Goal: Task Accomplishment & Management: Use online tool/utility

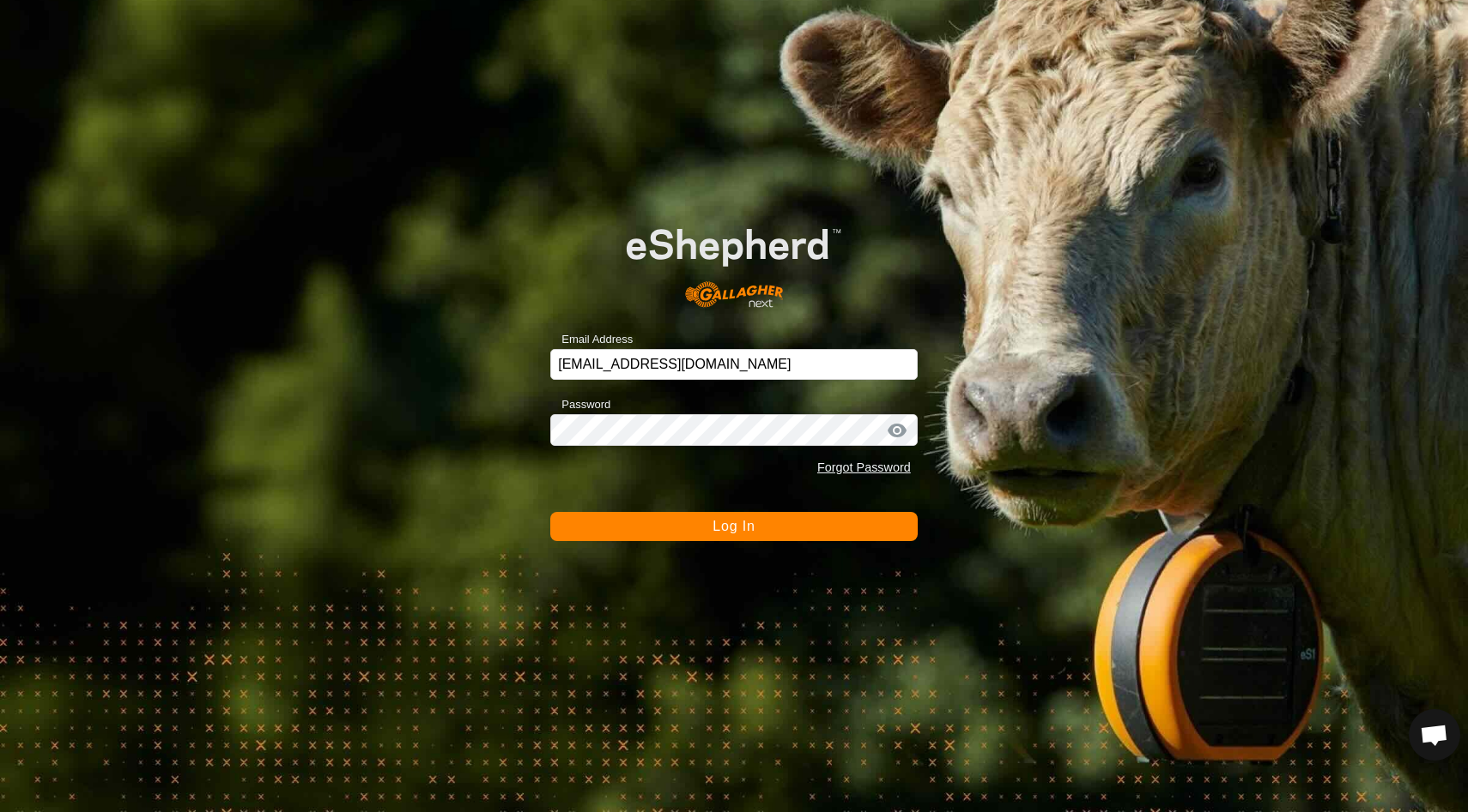
click at [749, 525] on span "Log In" at bounding box center [733, 526] width 42 height 14
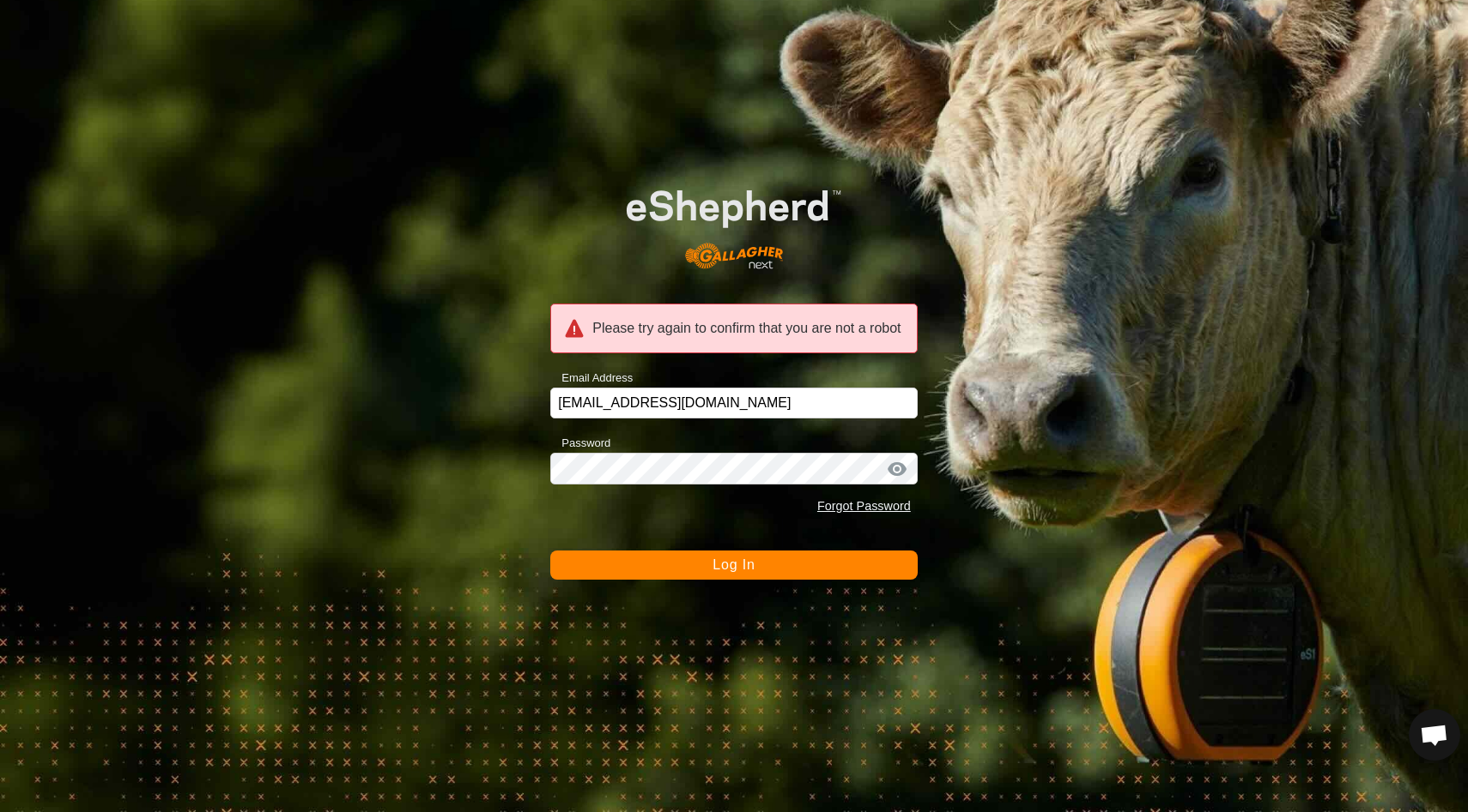
click at [734, 572] on span "Log In" at bounding box center [733, 564] width 42 height 14
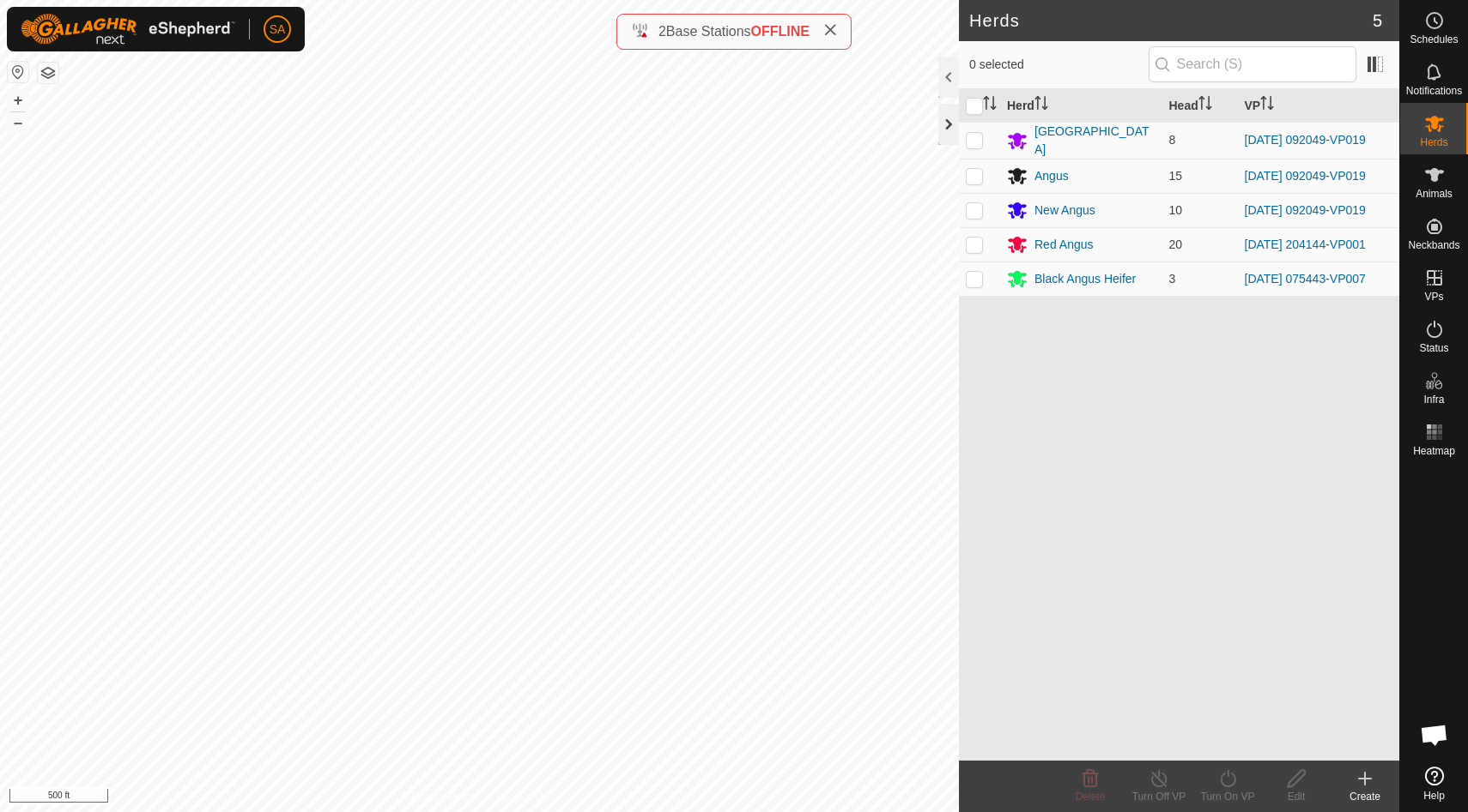
click at [945, 121] on div at bounding box center [948, 124] width 21 height 41
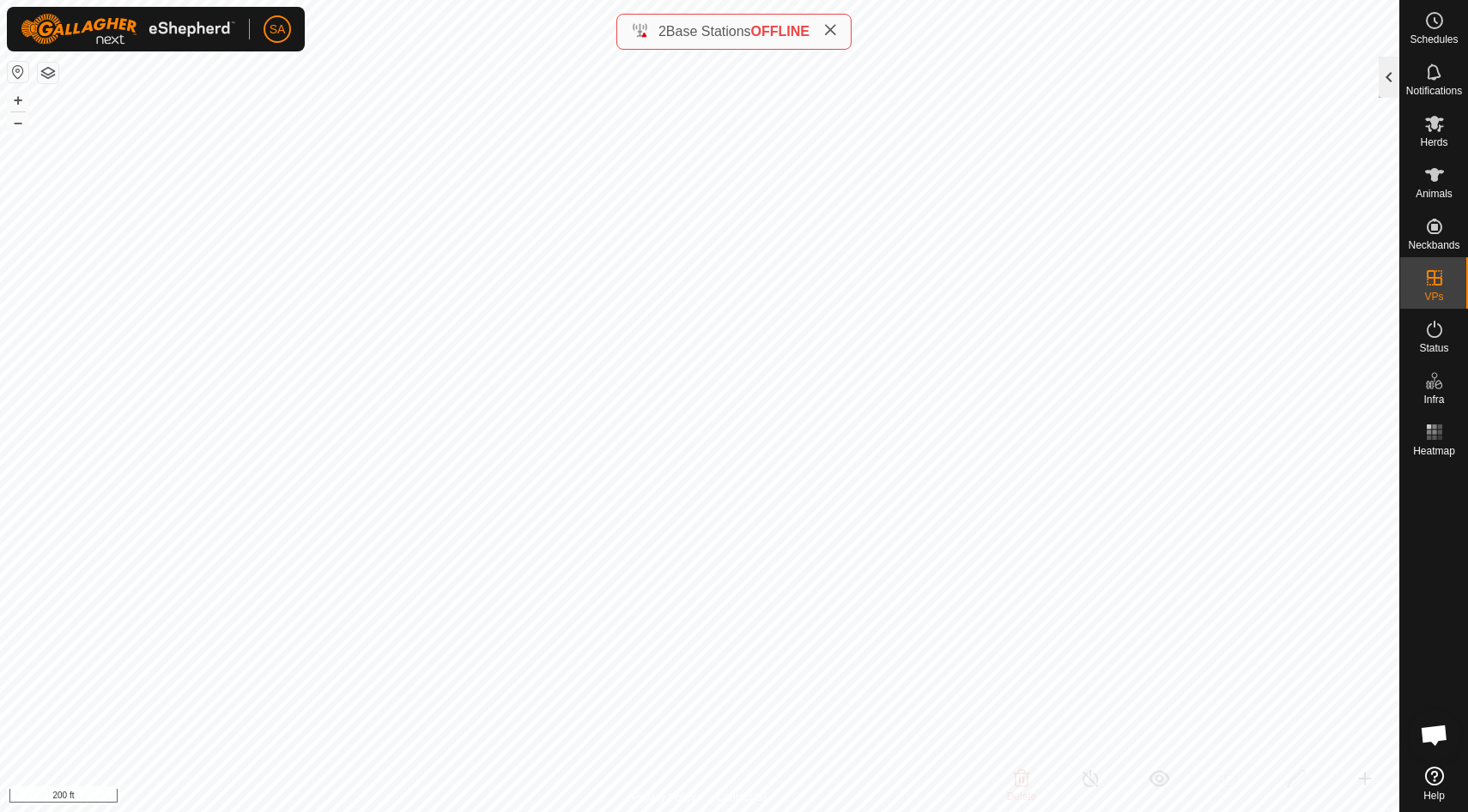
click at [1388, 86] on div at bounding box center [1389, 77] width 21 height 41
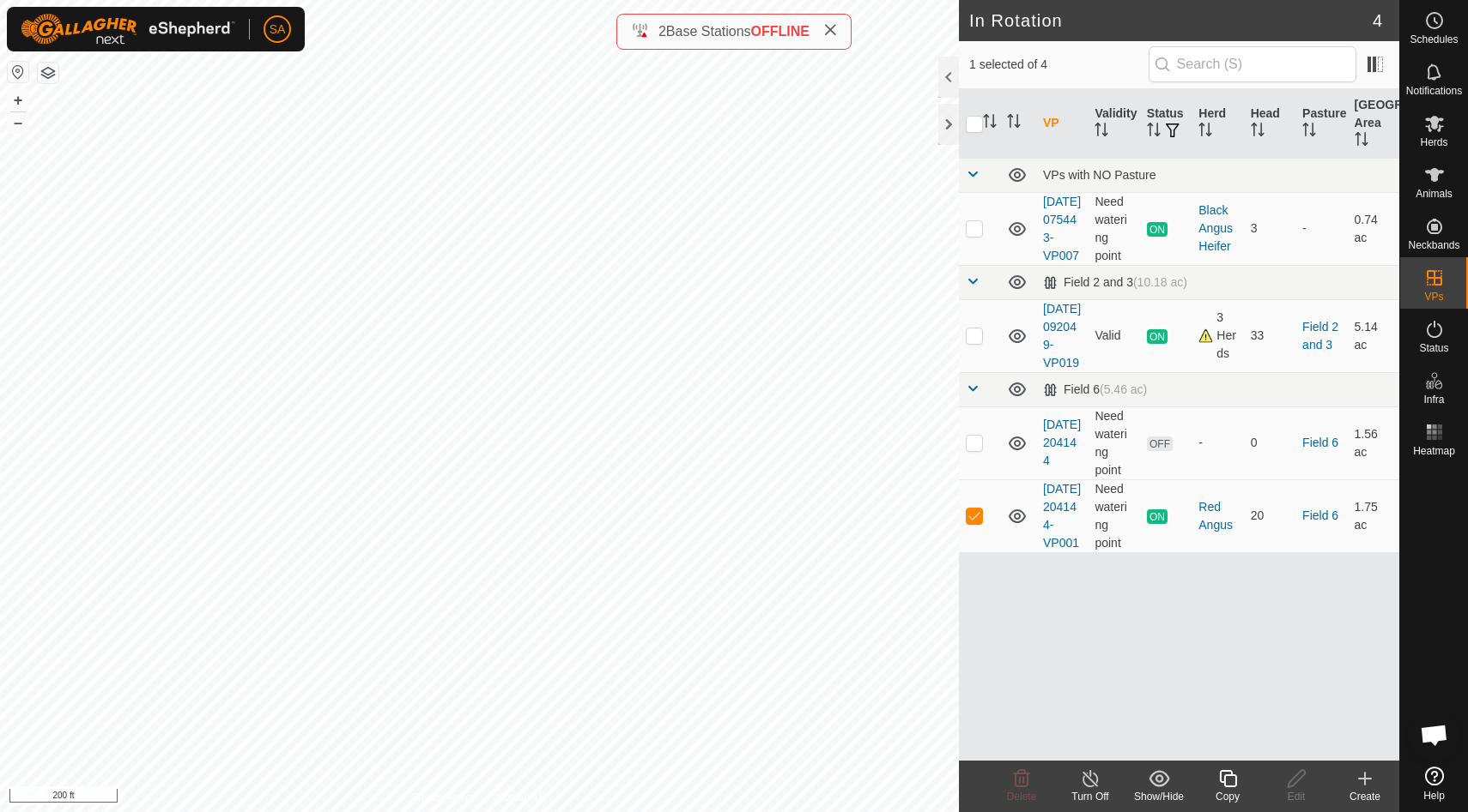
click at [1227, 778] on icon at bounding box center [1228, 779] width 21 height 21
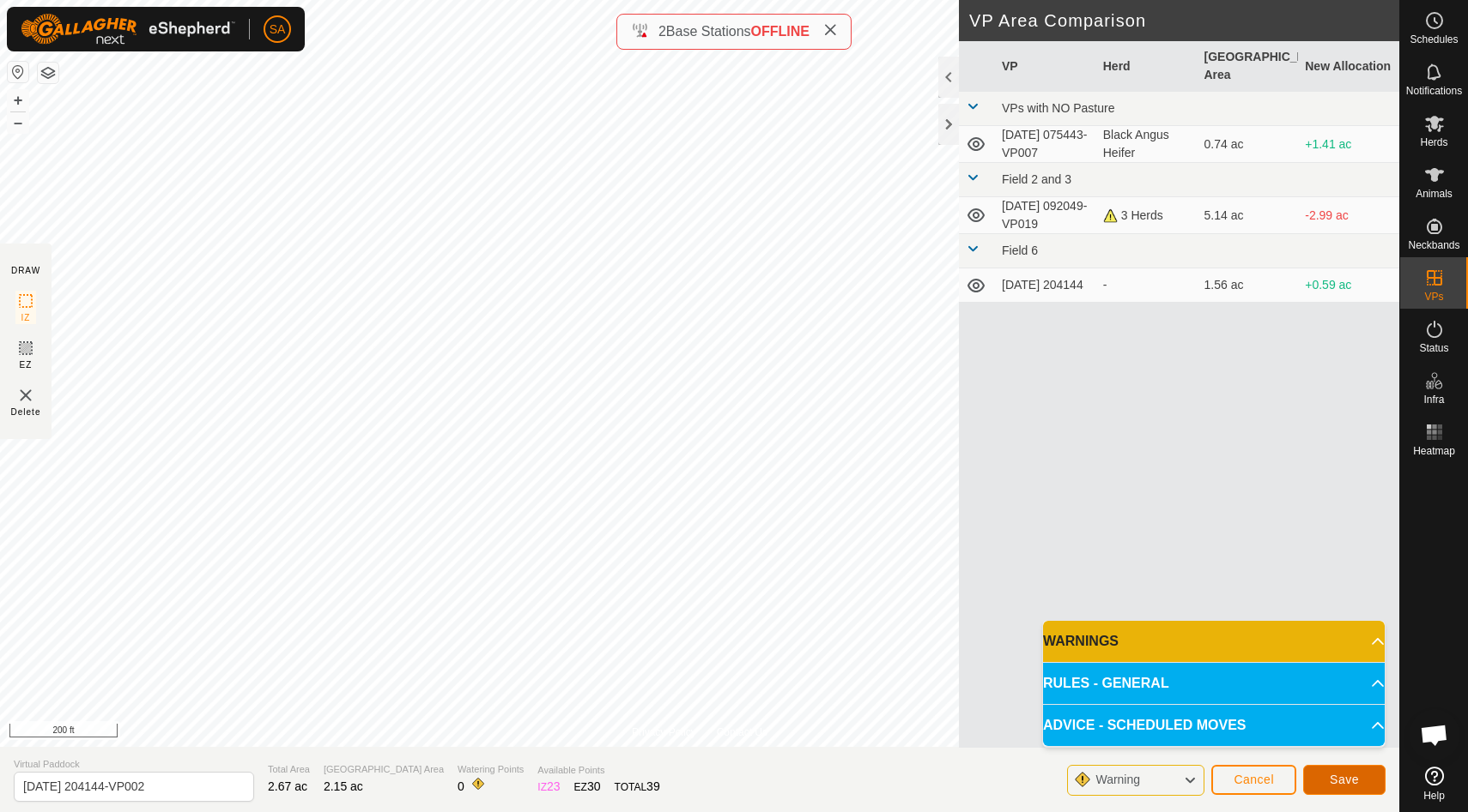
click at [1344, 775] on span "Save" at bounding box center [1344, 779] width 29 height 13
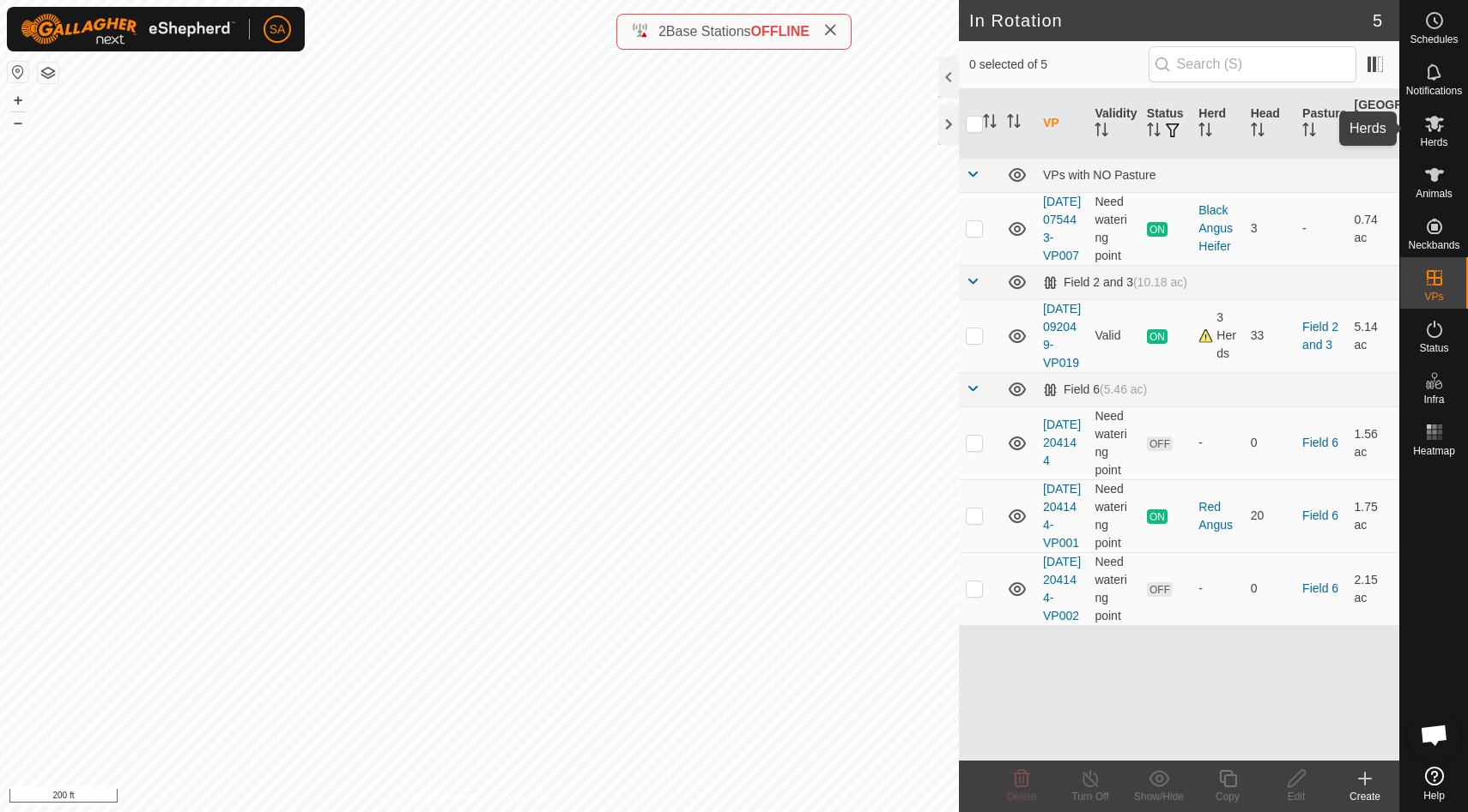
click at [1440, 124] on icon at bounding box center [1435, 123] width 21 height 21
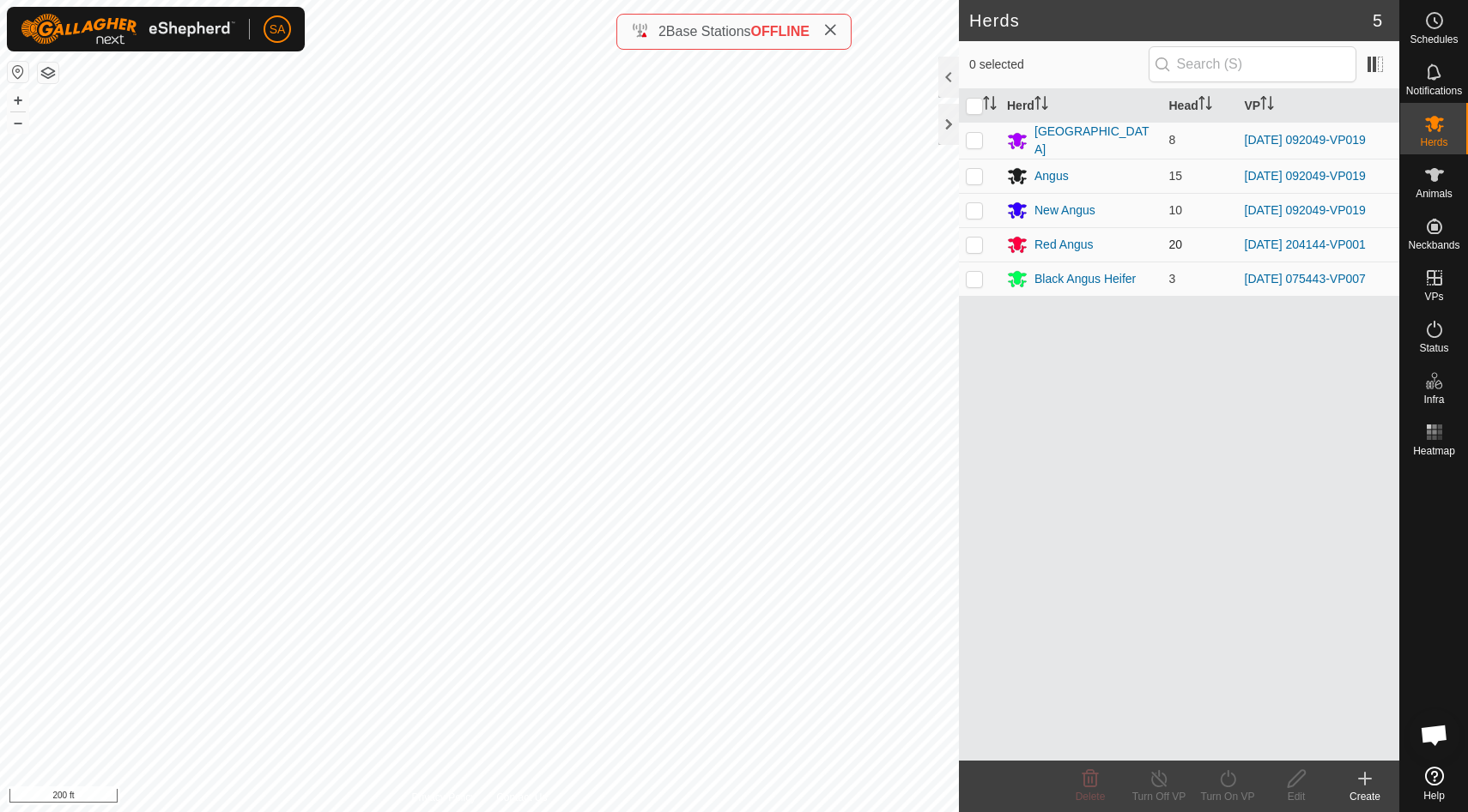
click at [977, 242] on p-checkbox at bounding box center [974, 244] width 17 height 13
checkbox input "true"
click at [1233, 786] on icon at bounding box center [1228, 779] width 21 height 21
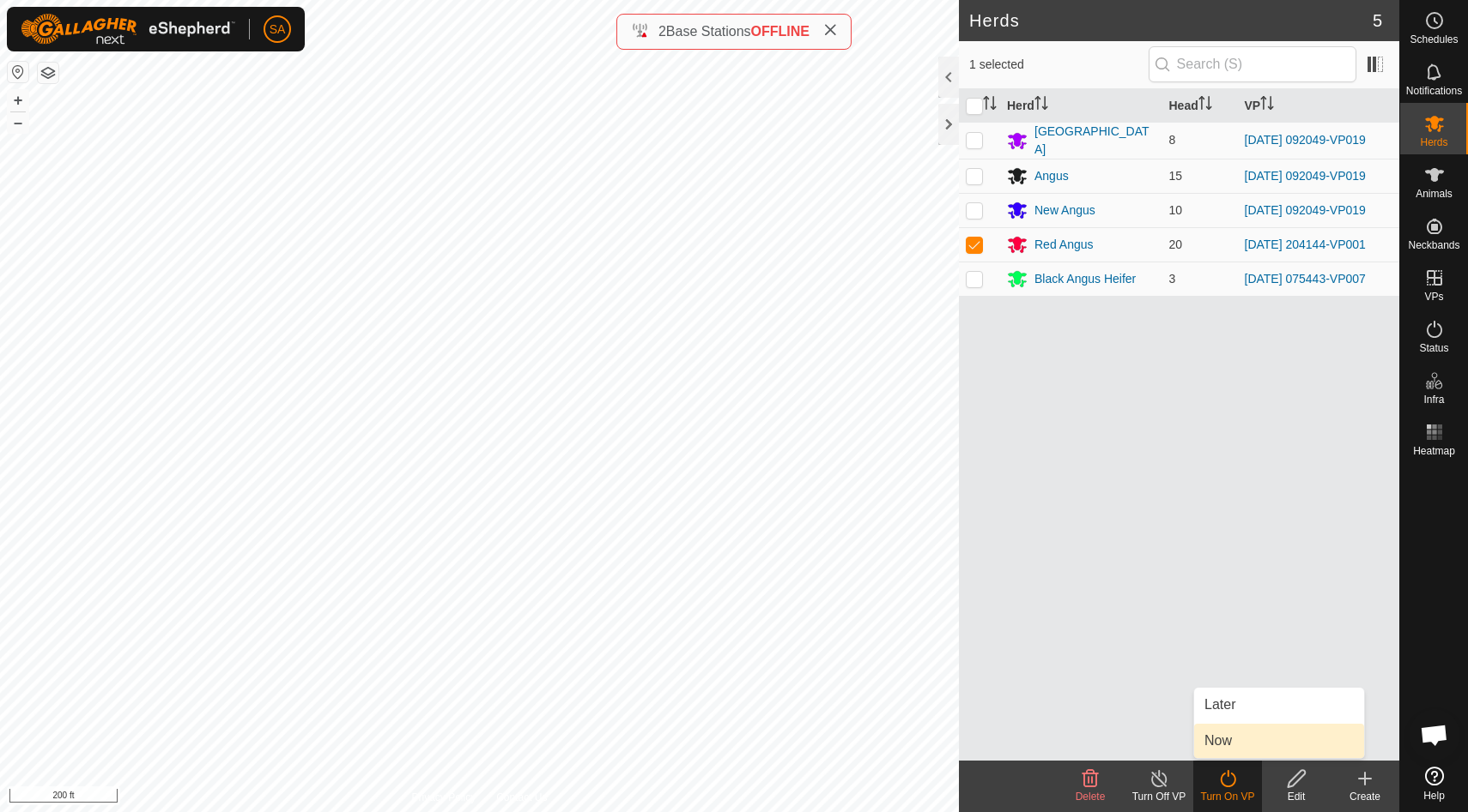
click at [1233, 737] on link "Now" at bounding box center [1279, 741] width 170 height 34
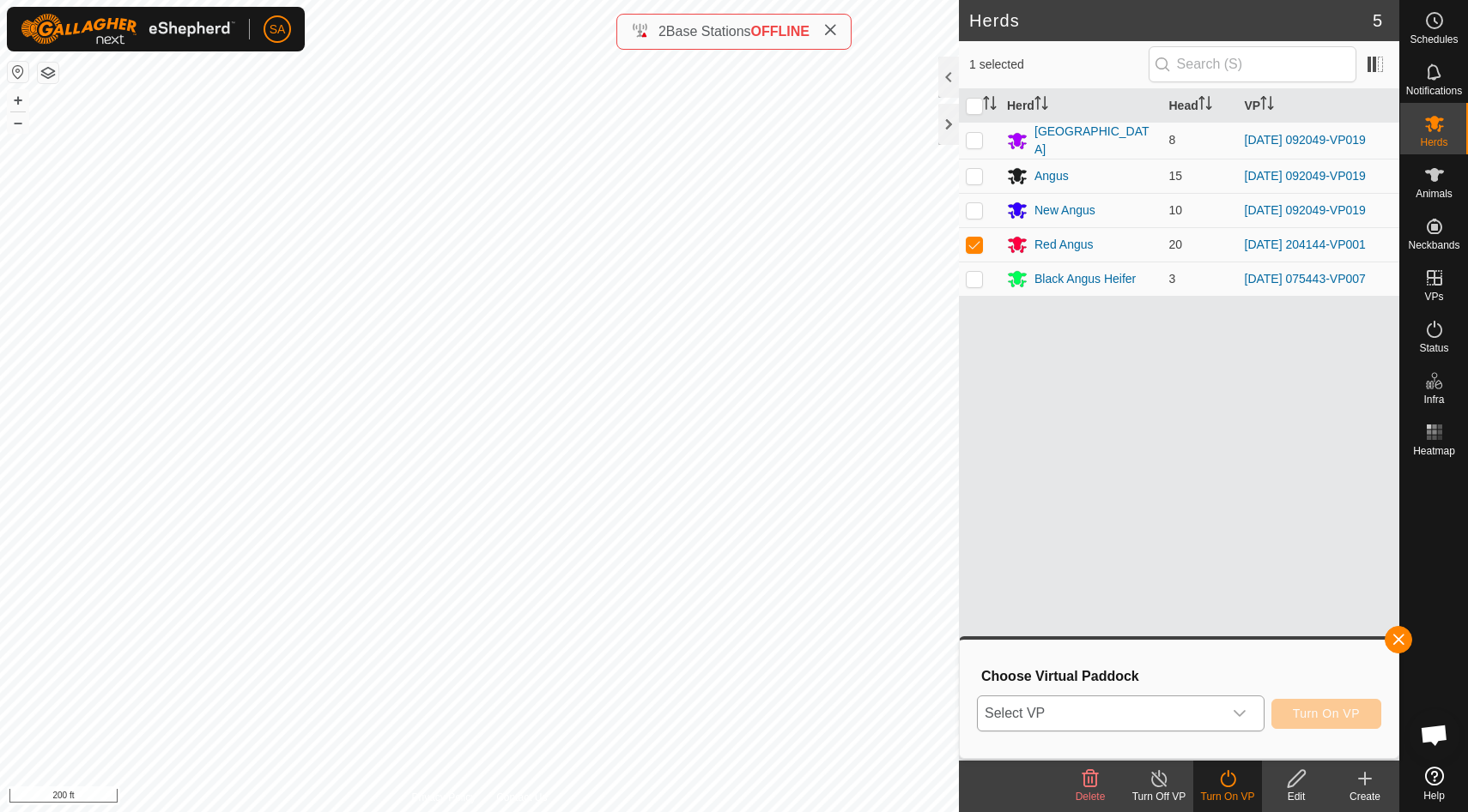
click at [1239, 710] on icon "dropdown trigger" at bounding box center [1239, 713] width 13 height 13
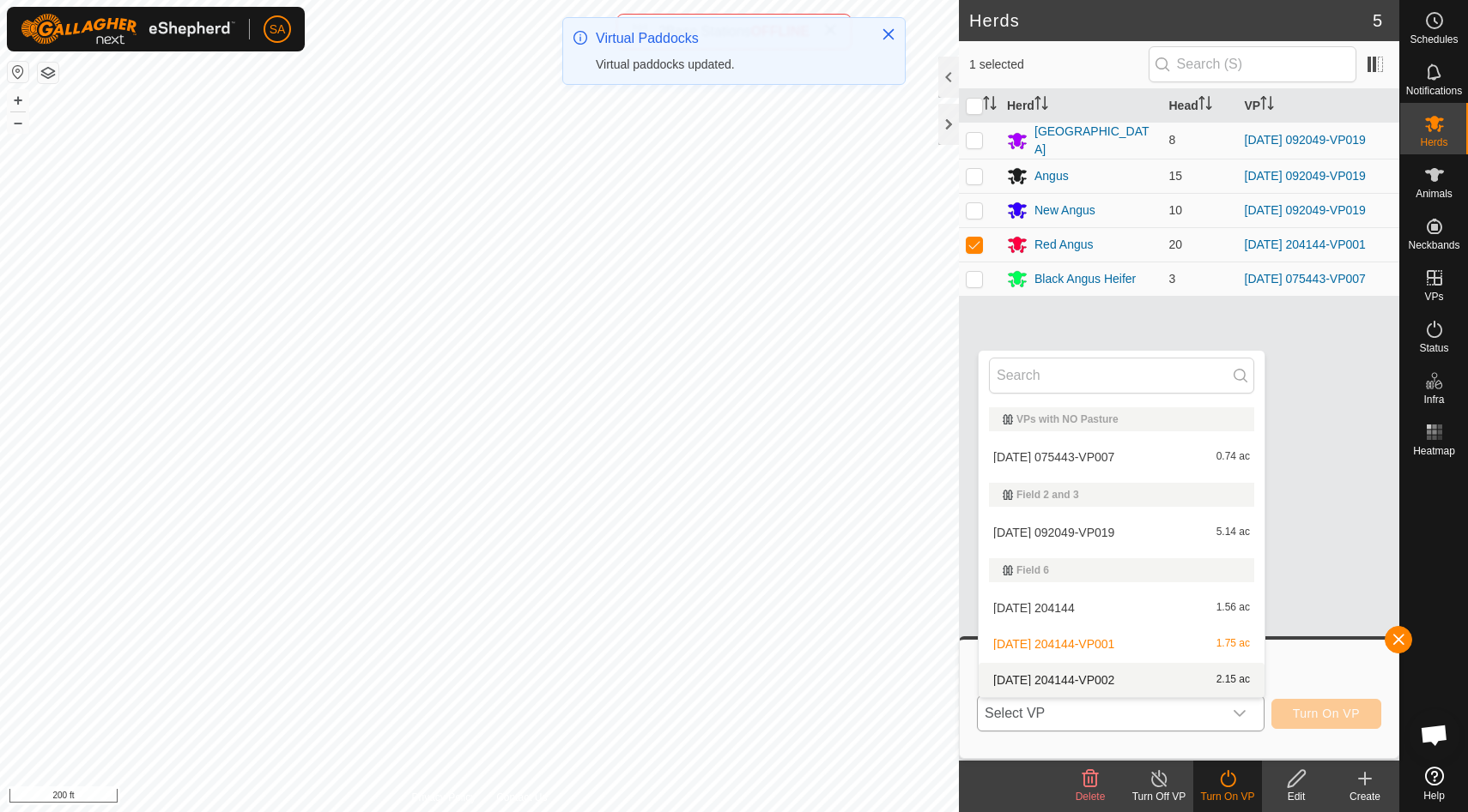
click at [1224, 677] on li "[DATE] 204144-VP002 2.15 ac" at bounding box center [1121, 680] width 286 height 34
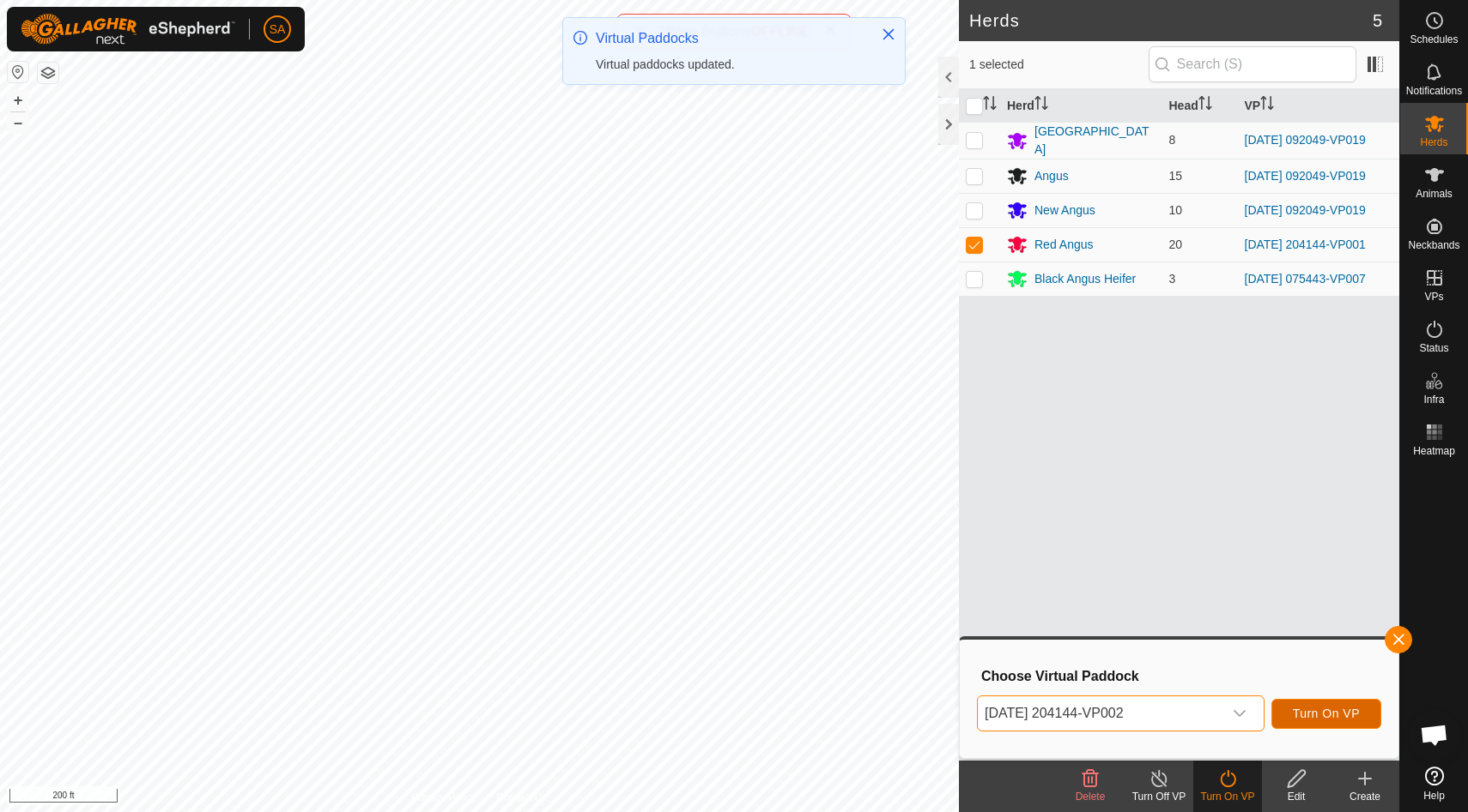
click at [1341, 713] on span "Turn On VP" at bounding box center [1326, 713] width 67 height 13
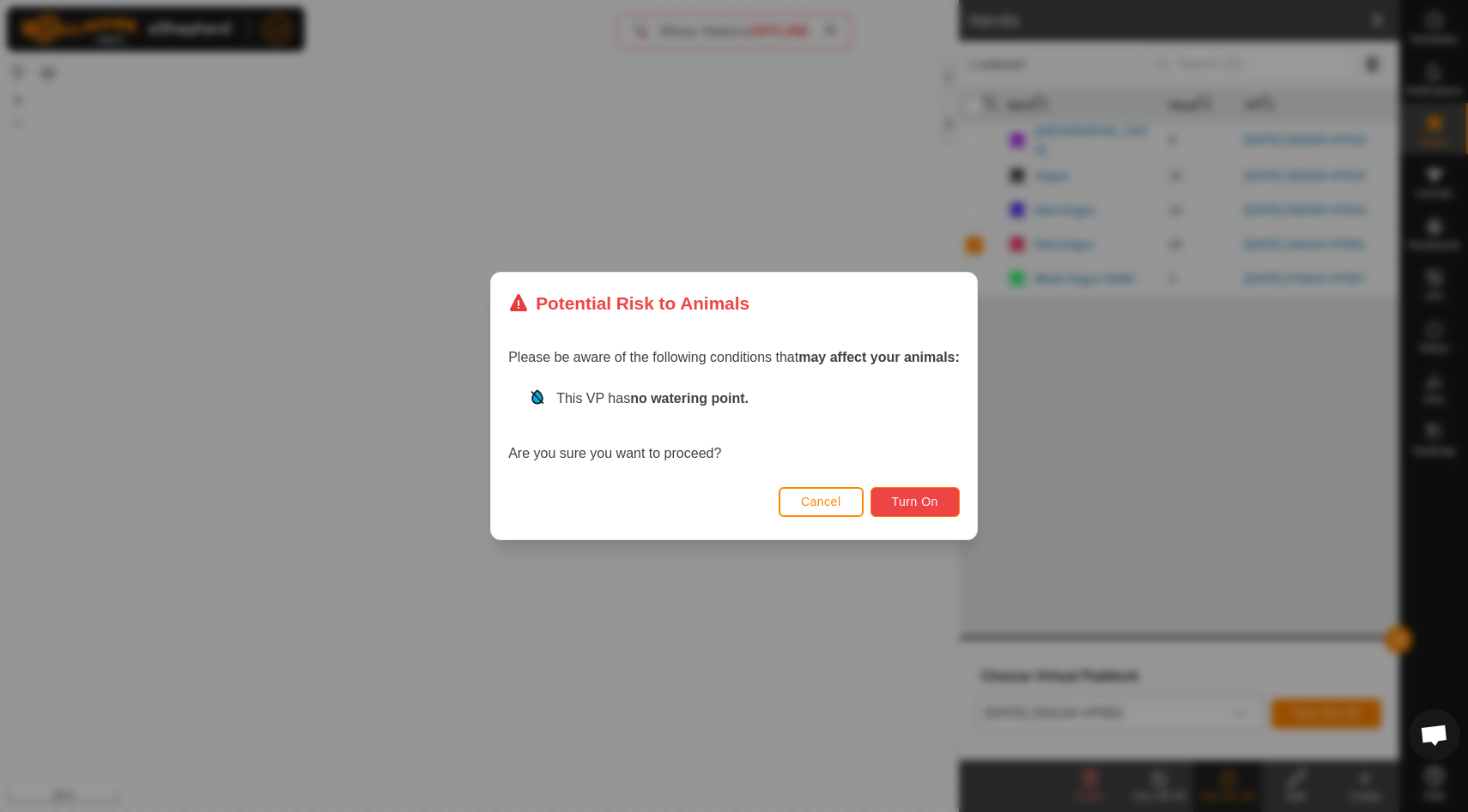
click at [909, 506] on span "Turn On" at bounding box center [915, 501] width 46 height 13
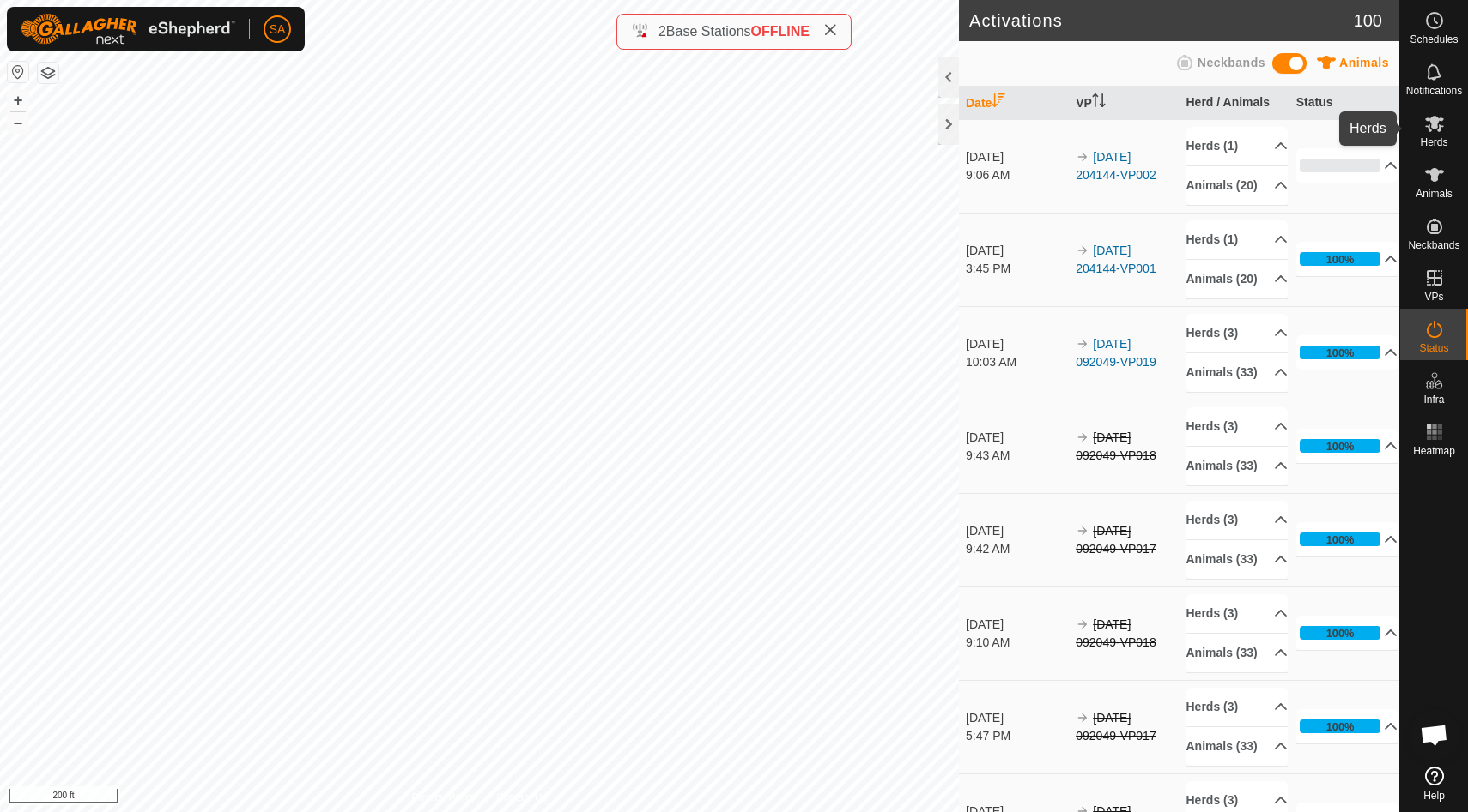
click at [1437, 129] on icon at bounding box center [1435, 123] width 19 height 16
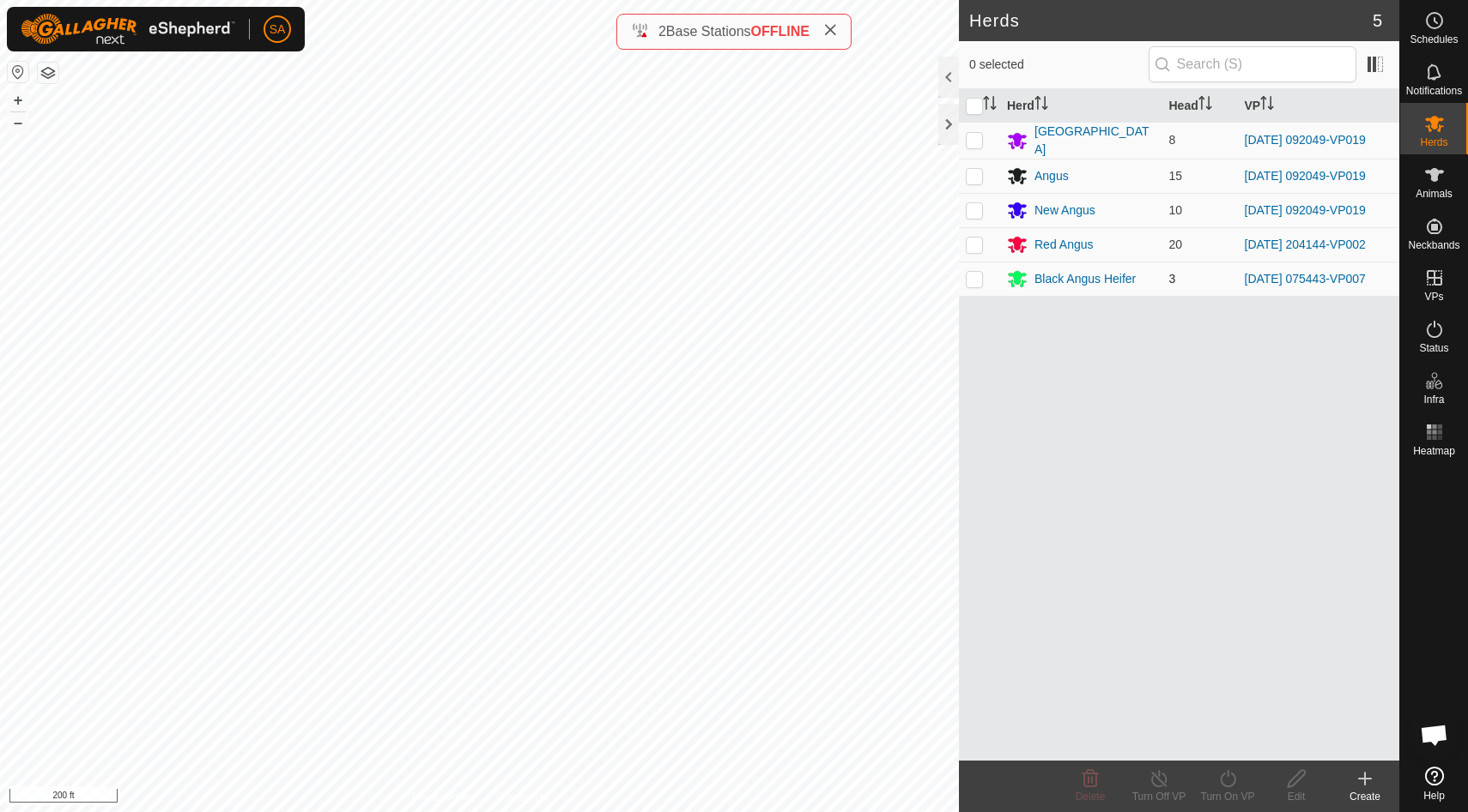
click at [980, 272] on p-checkbox at bounding box center [974, 278] width 17 height 13
checkbox input "true"
click at [943, 120] on div at bounding box center [948, 124] width 21 height 41
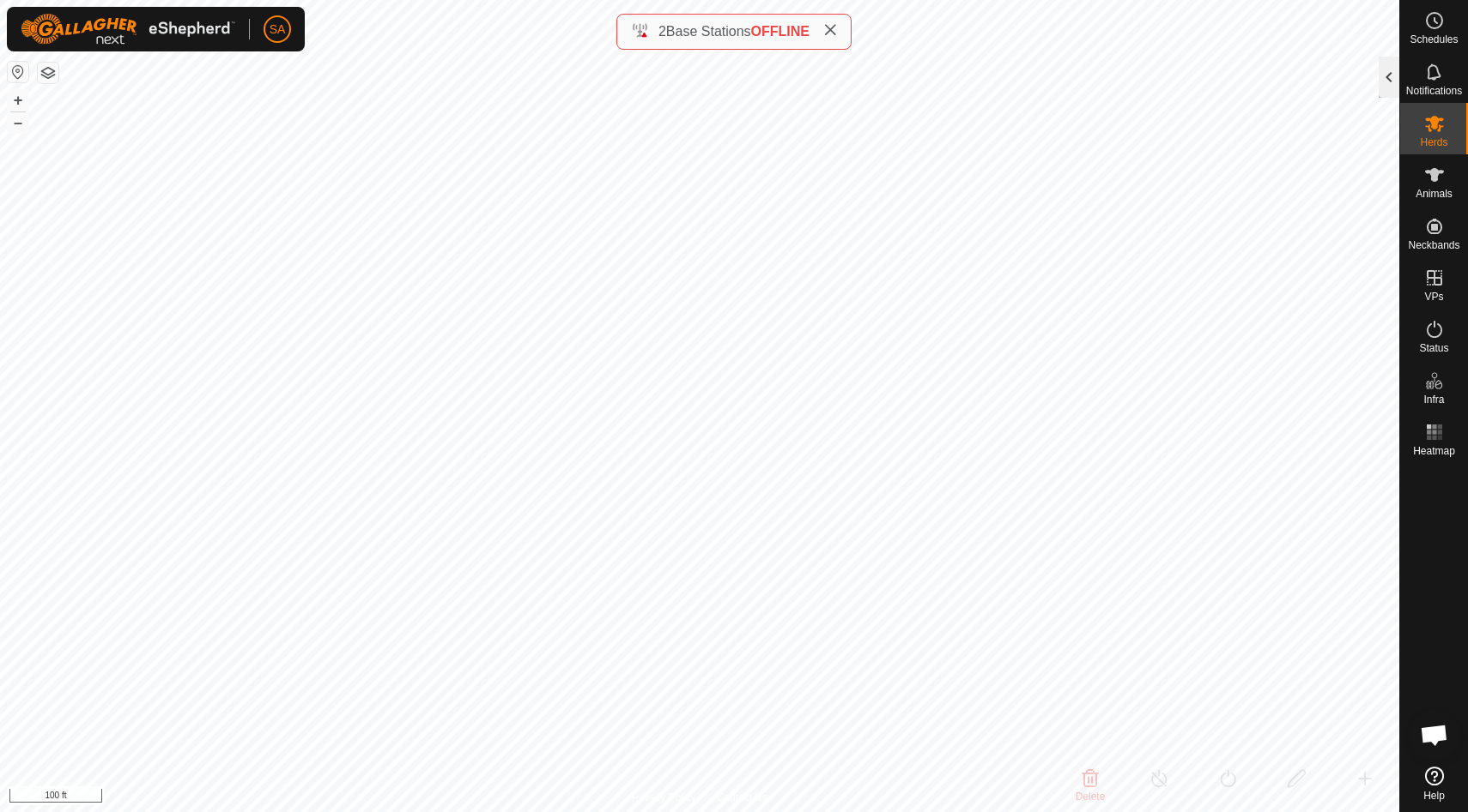
click at [1394, 77] on div at bounding box center [1389, 77] width 21 height 41
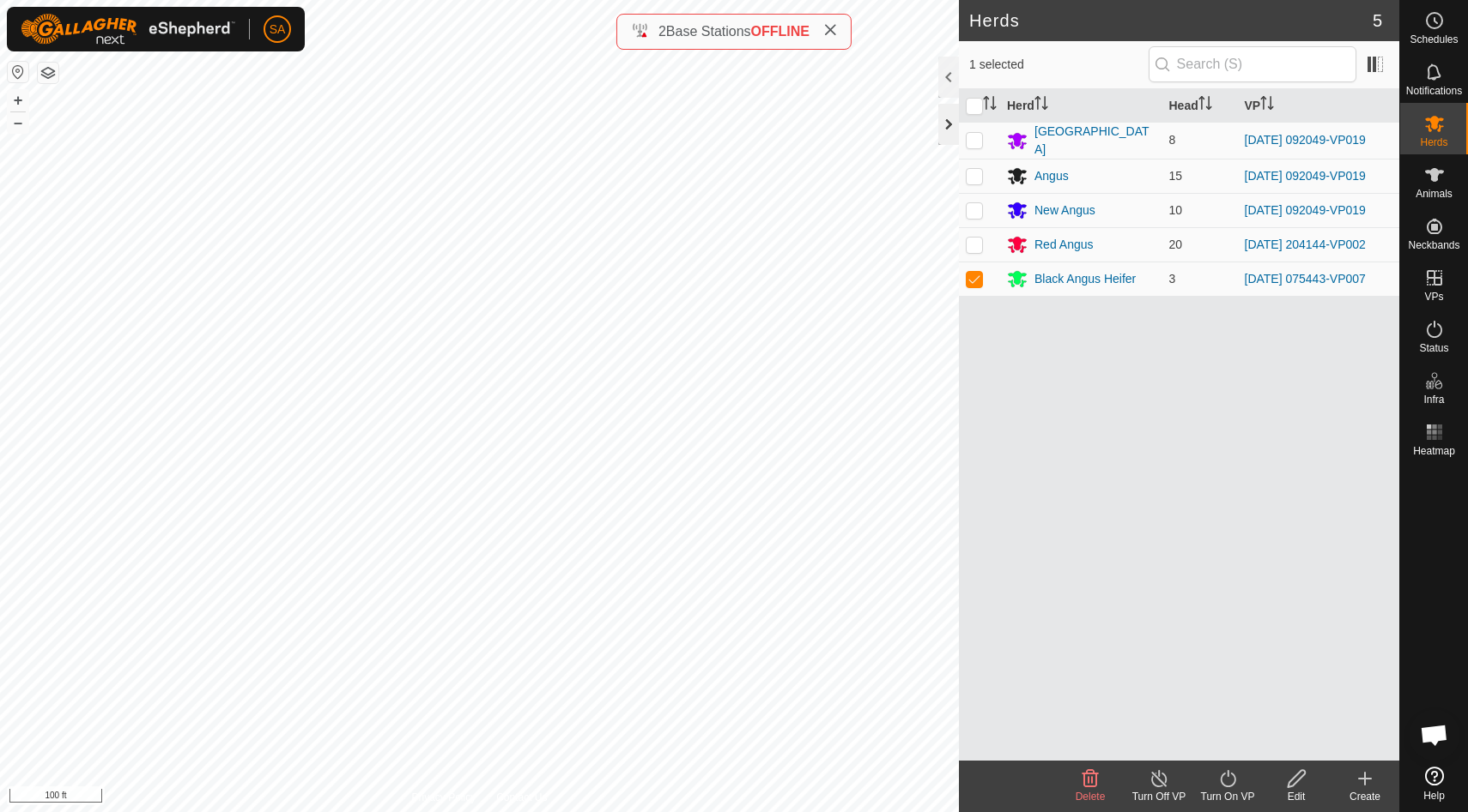
click at [949, 128] on div at bounding box center [948, 124] width 21 height 41
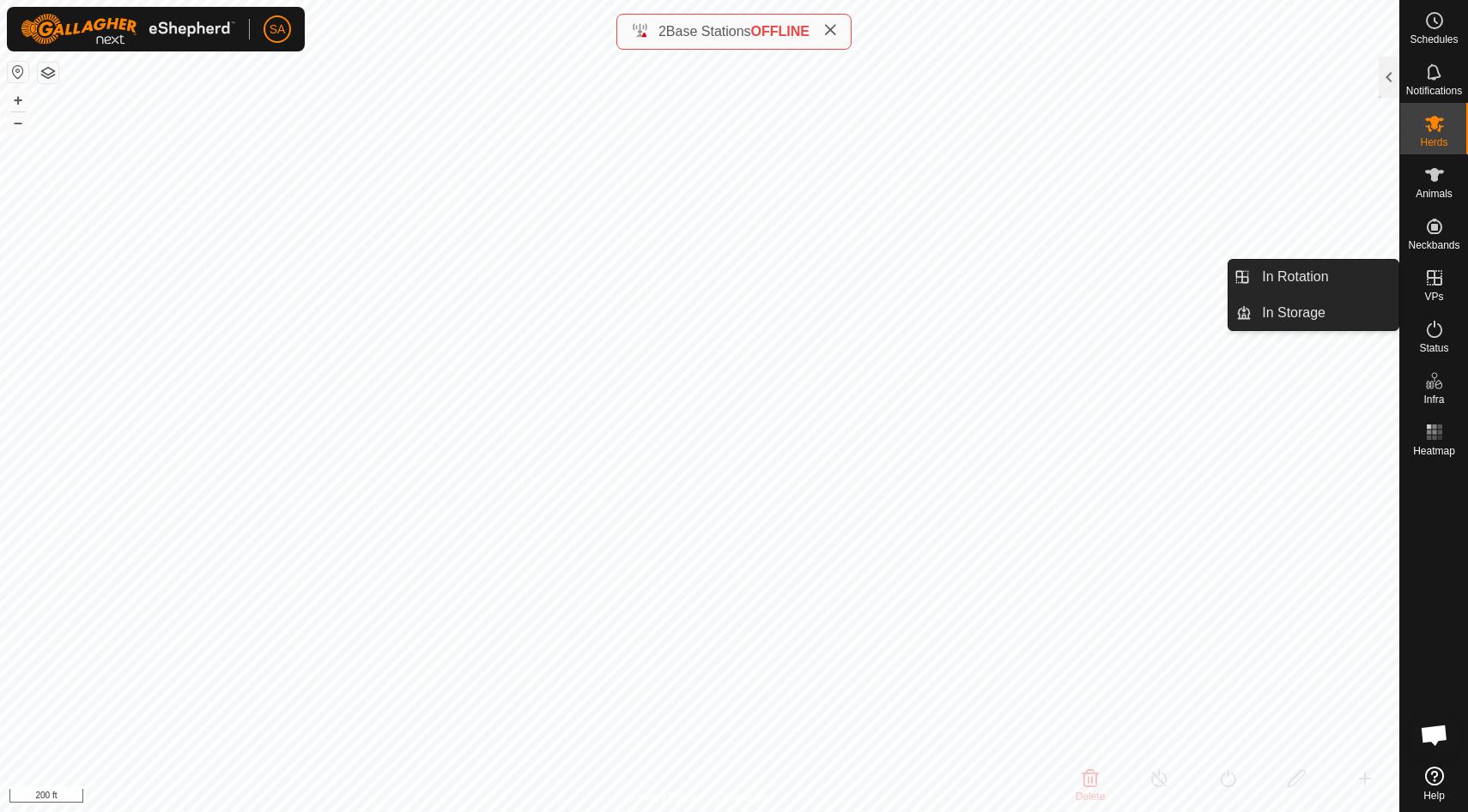
click at [1435, 281] on icon at bounding box center [1435, 278] width 21 height 21
click at [1344, 286] on link "In Rotation" at bounding box center [1324, 277] width 146 height 34
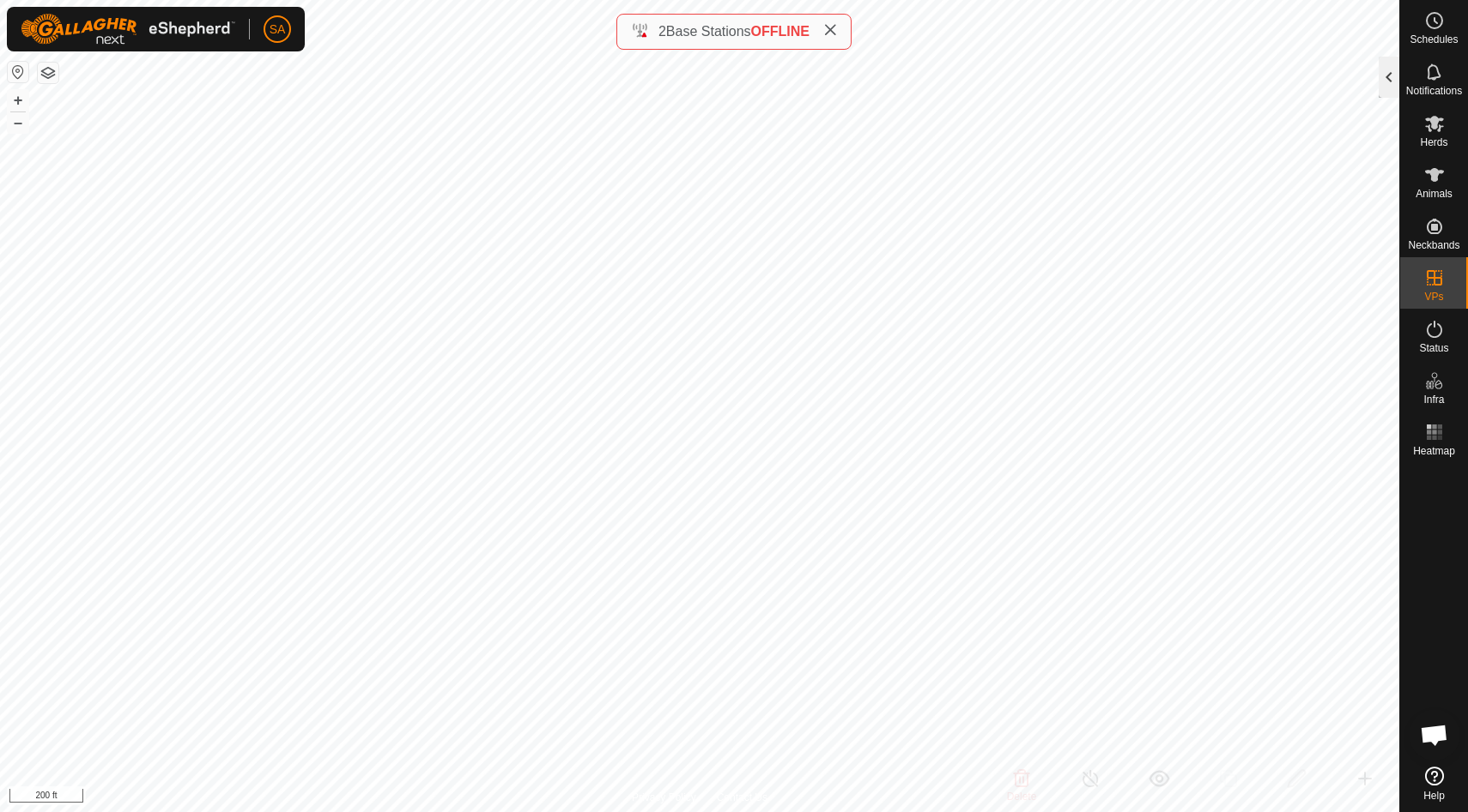
click at [1388, 77] on div at bounding box center [1389, 77] width 21 height 41
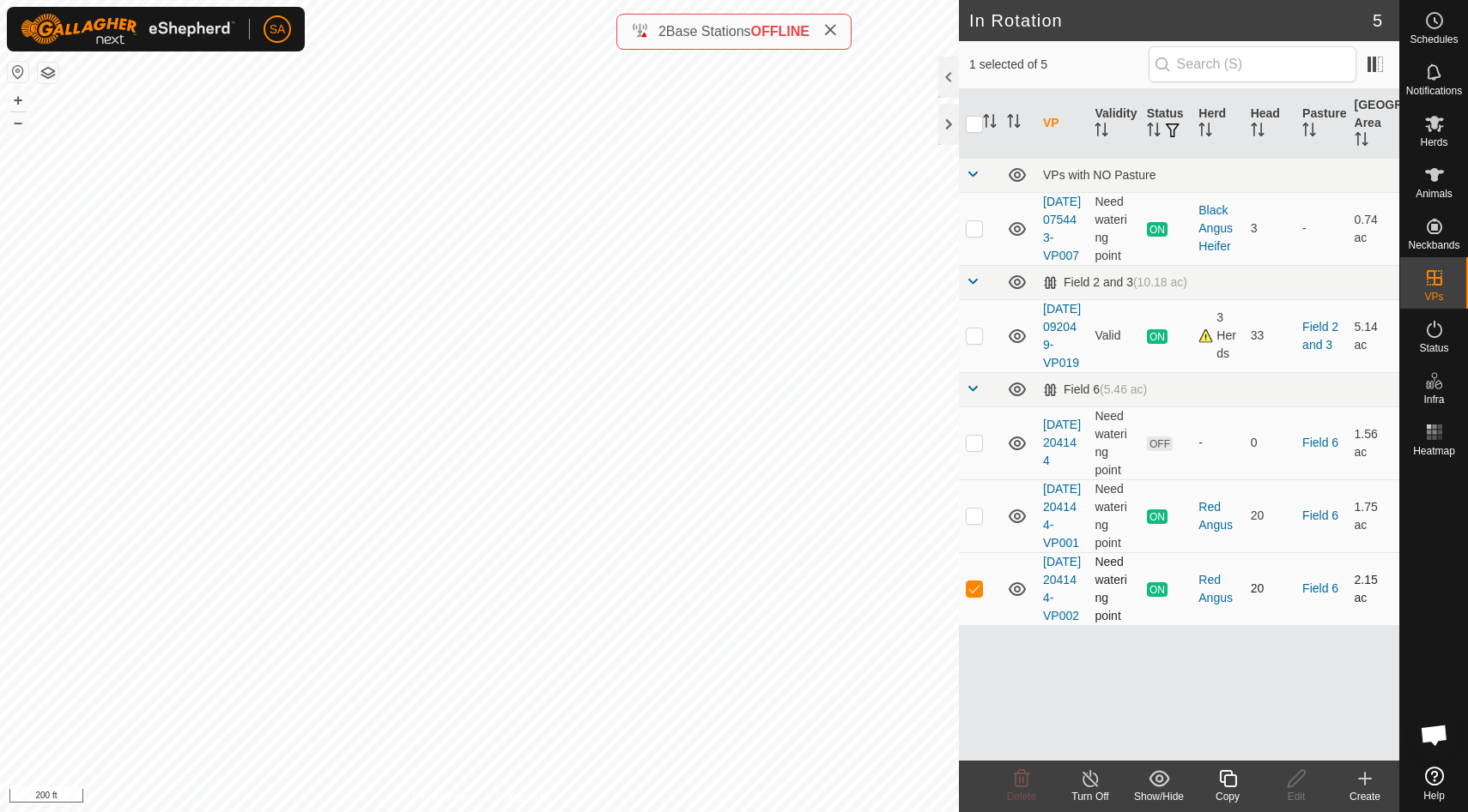
click at [977, 595] on p-checkbox at bounding box center [974, 588] width 17 height 13
checkbox input "false"
click at [977, 342] on p-checkbox at bounding box center [974, 335] width 17 height 13
checkbox input "true"
click at [1227, 787] on icon at bounding box center [1228, 779] width 21 height 21
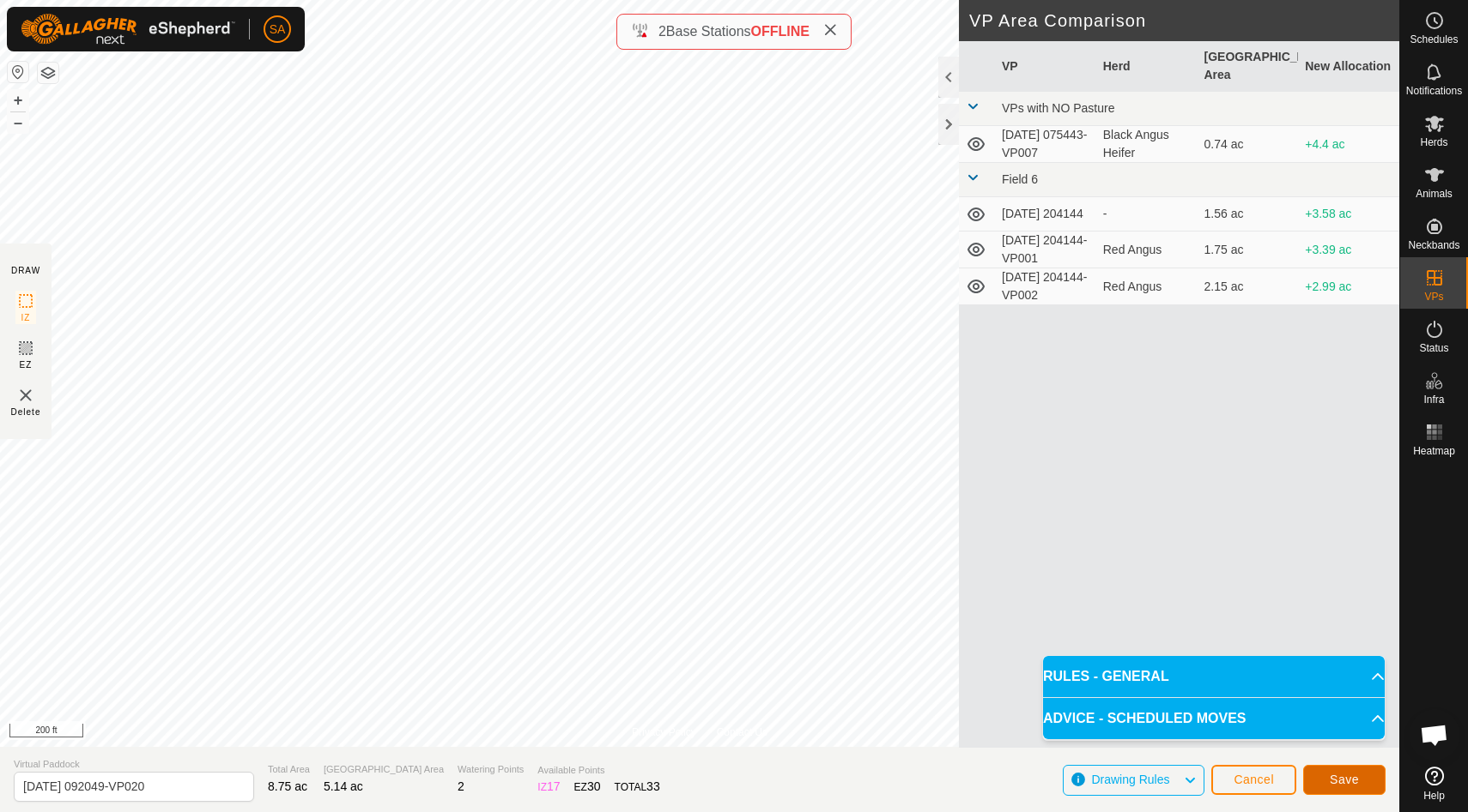
click at [1353, 781] on span "Save" at bounding box center [1344, 779] width 29 height 13
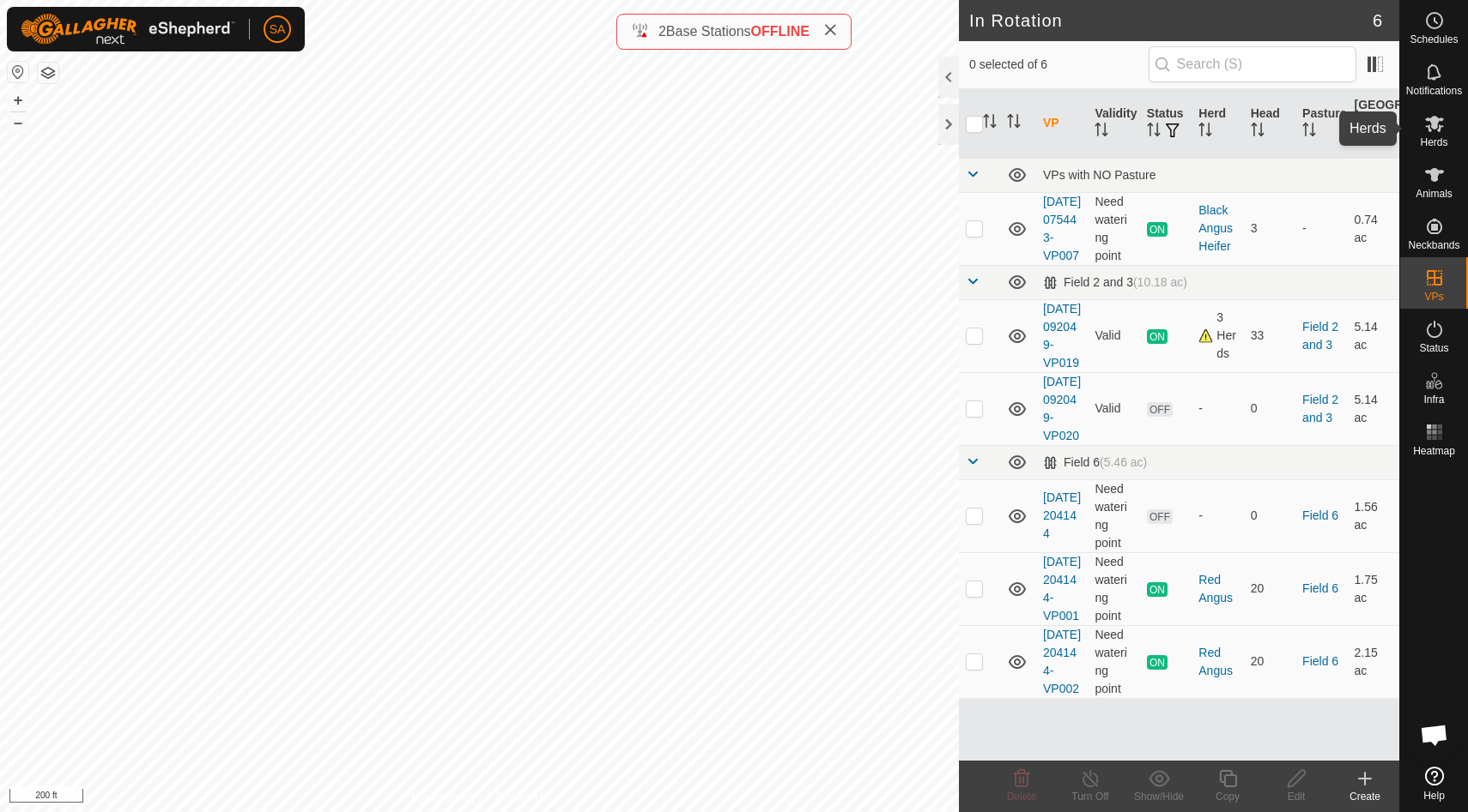
click at [1440, 124] on icon at bounding box center [1435, 123] width 21 height 21
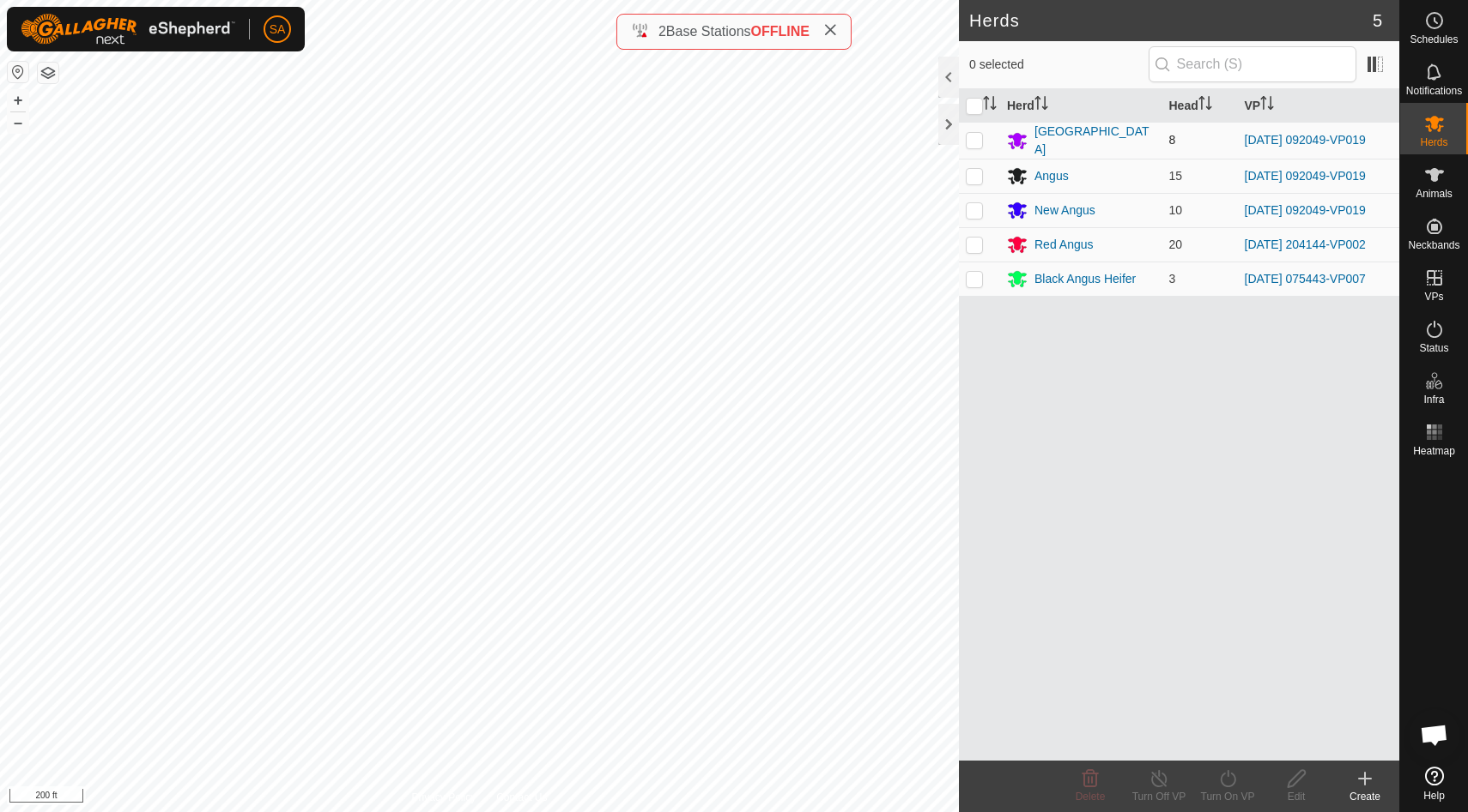
click at [976, 137] on p-checkbox at bounding box center [974, 140] width 17 height 13
checkbox input "true"
click at [976, 162] on td at bounding box center [979, 176] width 41 height 34
checkbox input "true"
click at [975, 205] on p-checkbox at bounding box center [974, 210] width 17 height 13
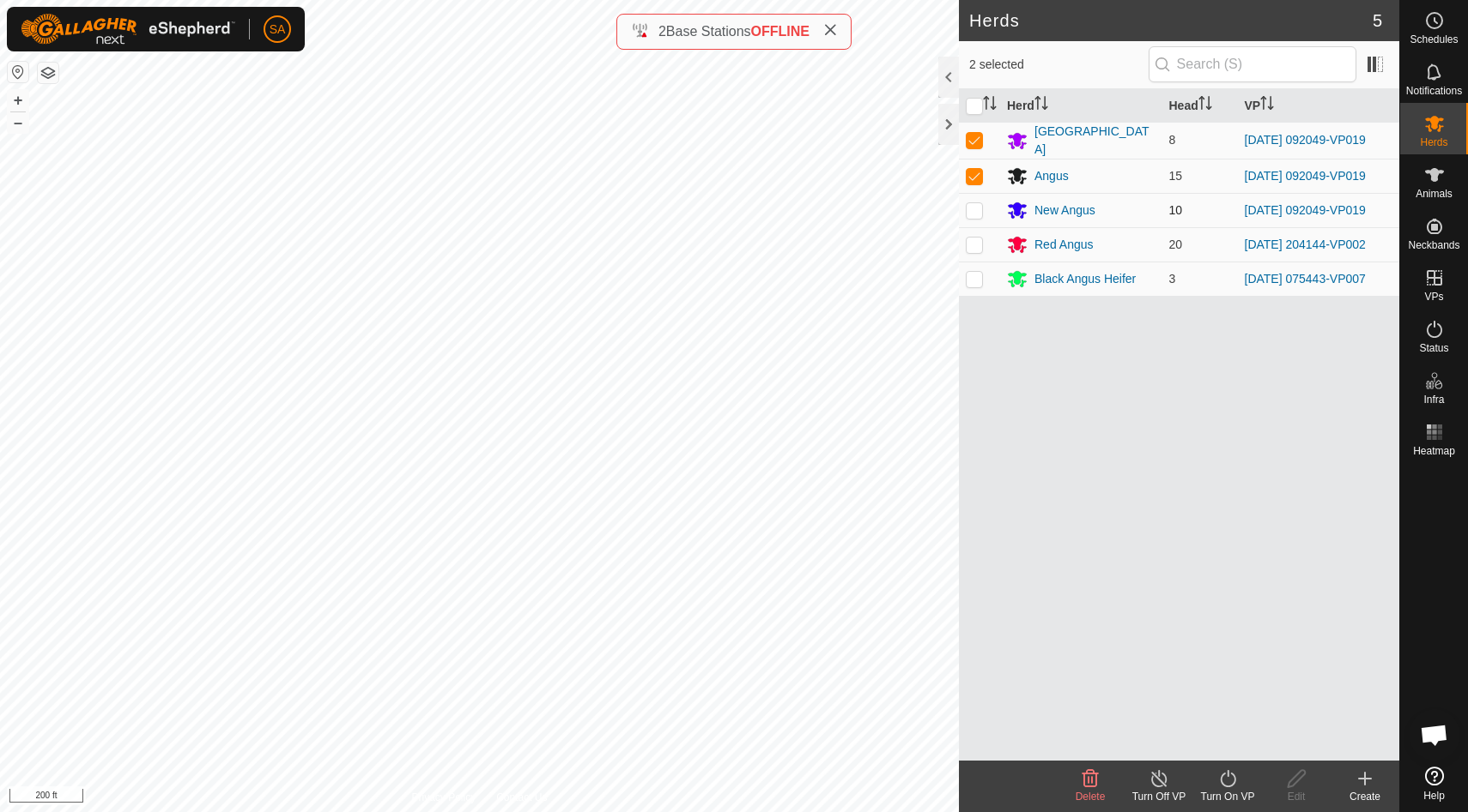
checkbox input "true"
click at [1234, 781] on icon at bounding box center [1227, 779] width 15 height 17
click at [1234, 740] on link "Now" at bounding box center [1279, 741] width 170 height 34
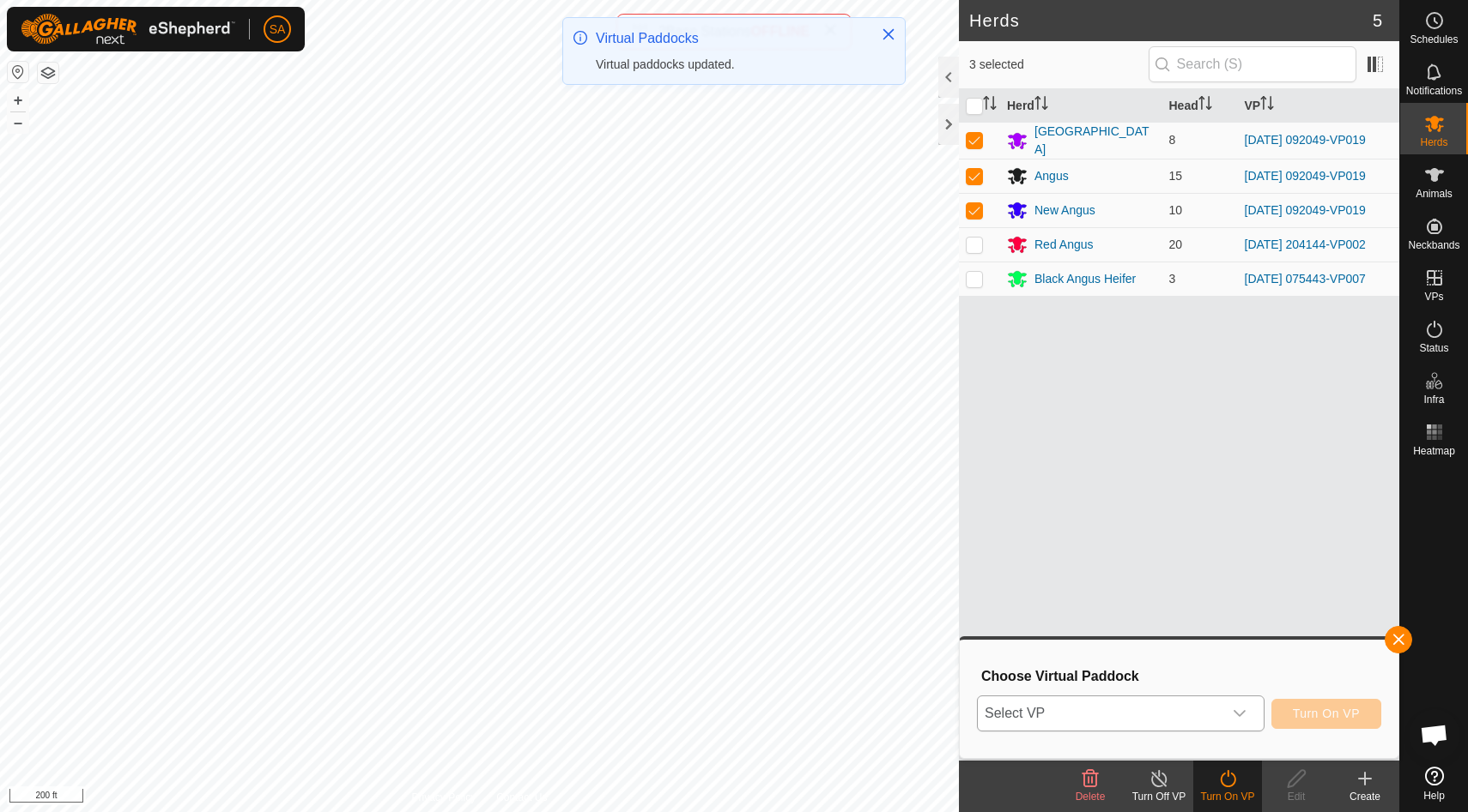
click at [1245, 713] on div "dropdown trigger" at bounding box center [1239, 713] width 34 height 34
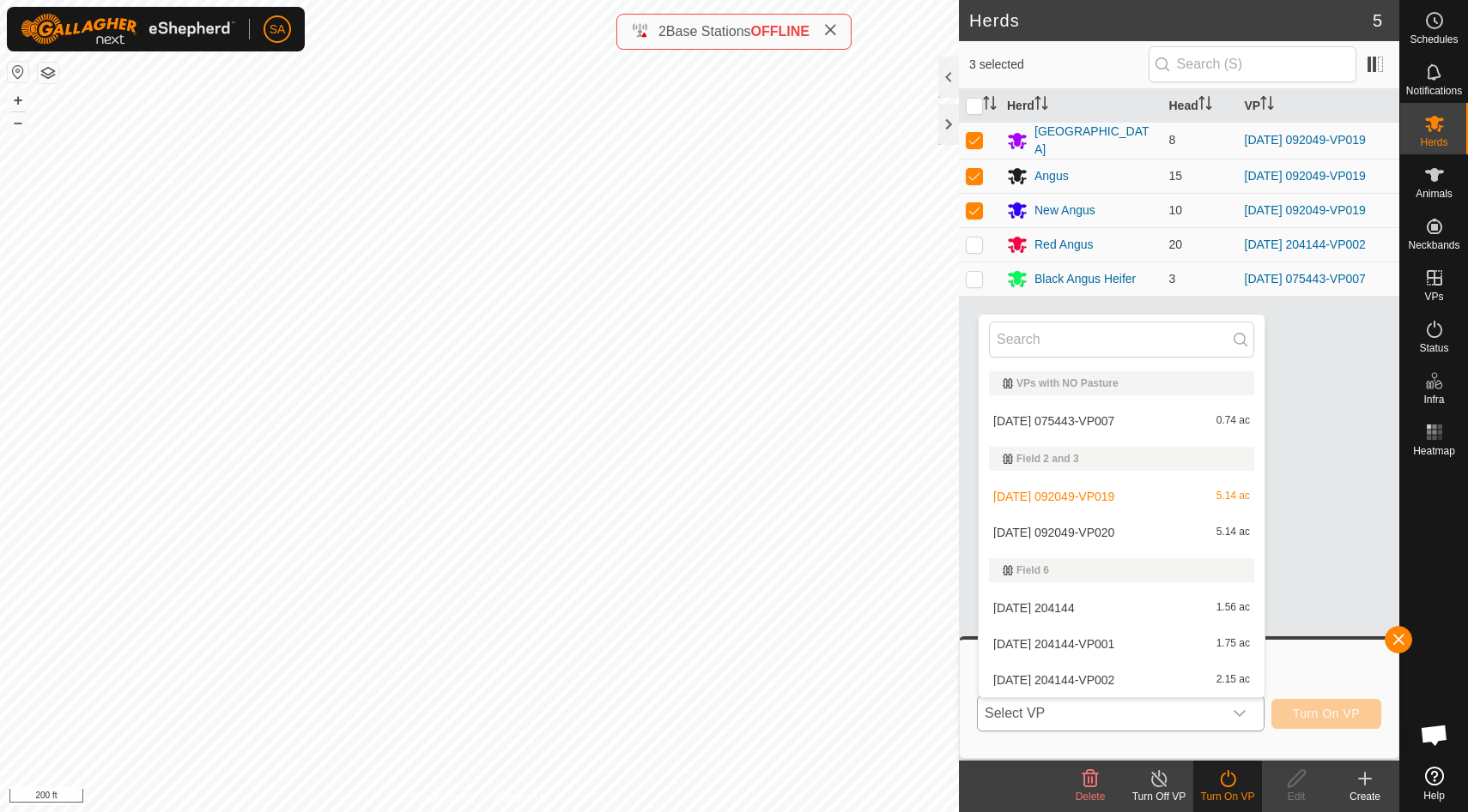
click at [1201, 537] on li "[DATE] 092049-VP020 5.14 ac" at bounding box center [1121, 533] width 286 height 34
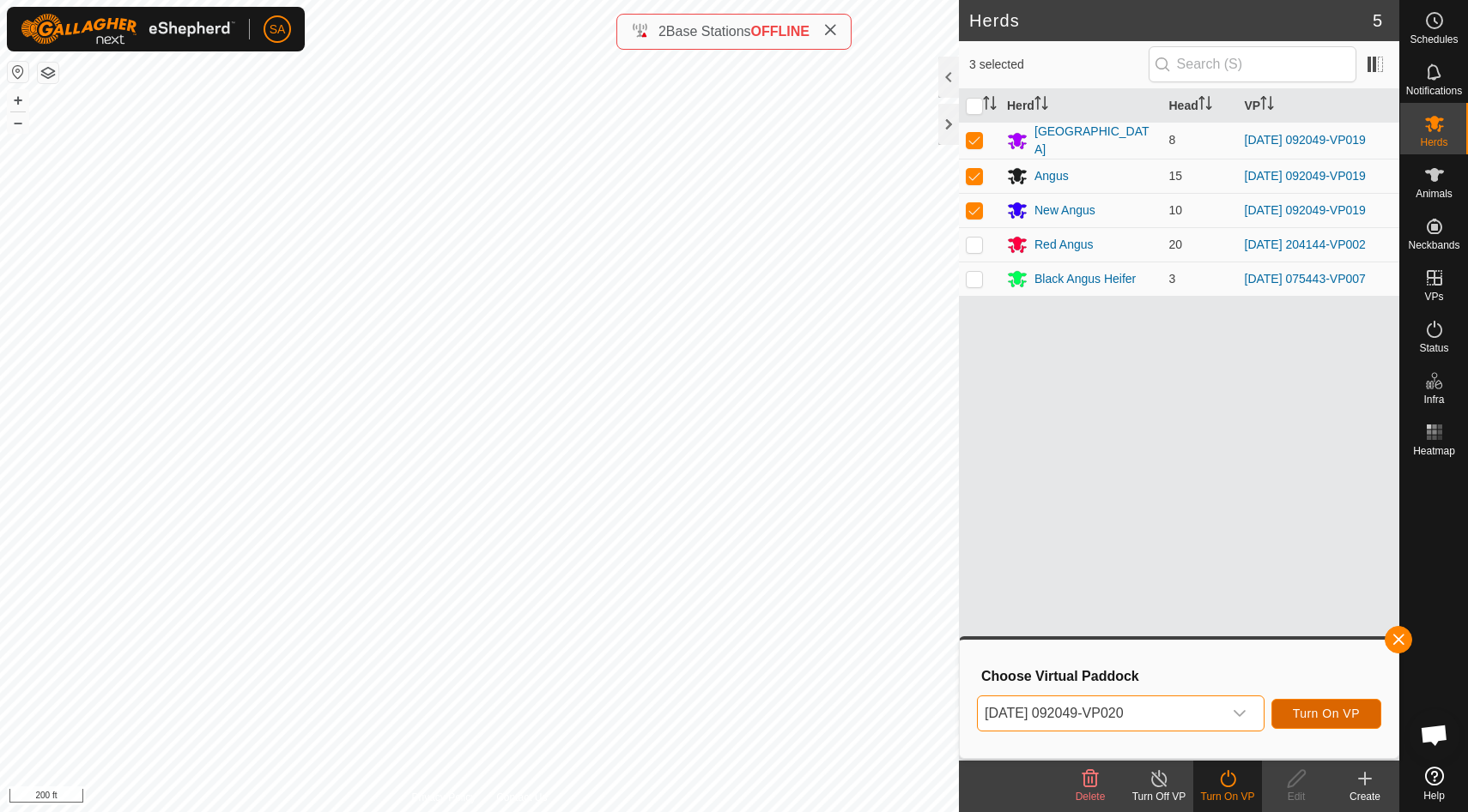
click at [1350, 719] on span "Turn On VP" at bounding box center [1326, 713] width 67 height 13
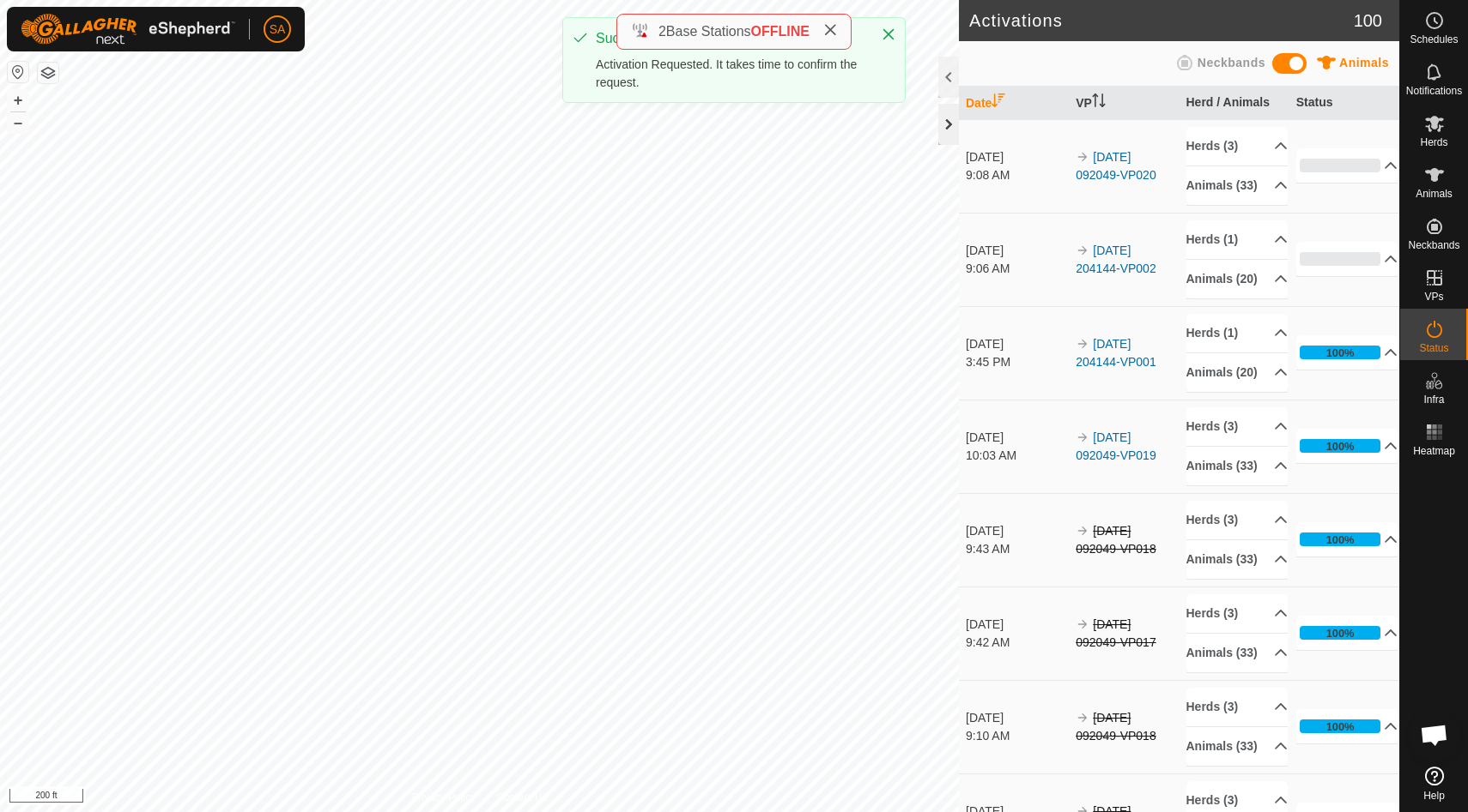
click at [950, 116] on div at bounding box center [948, 124] width 21 height 41
